Goal: Information Seeking & Learning: Learn about a topic

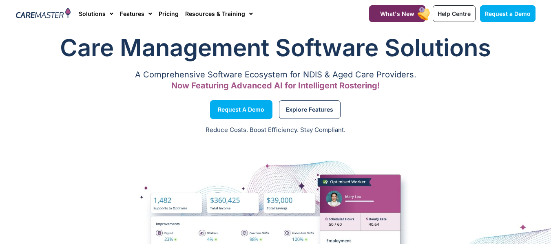
click at [109, 18] on span "Menu" at bounding box center [110, 14] width 8 height 14
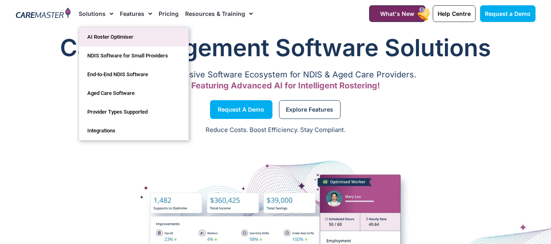
click at [108, 38] on link "AI Roster Optimiser" at bounding box center [133, 37] width 109 height 19
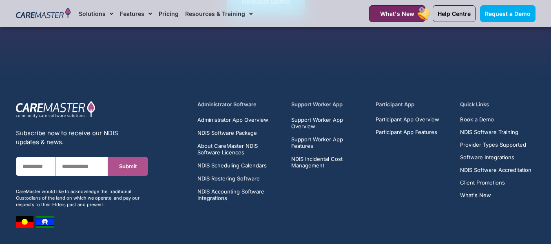
scroll to position [1508, 0]
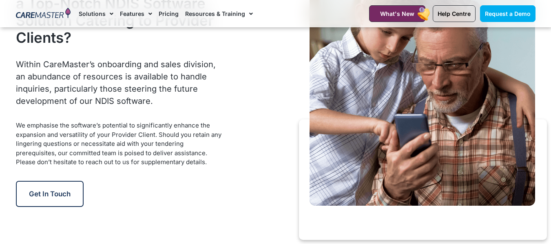
scroll to position [1127, 0]
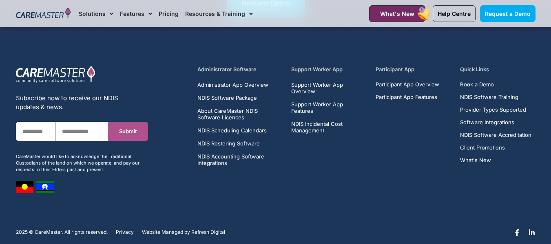
scroll to position [3060, 0]
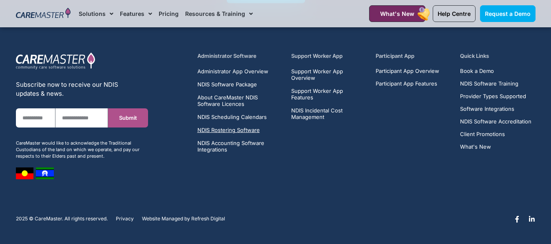
click at [248, 130] on span "NDIS Rostering Software" at bounding box center [228, 130] width 62 height 7
